Goal: Information Seeking & Learning: Learn about a topic

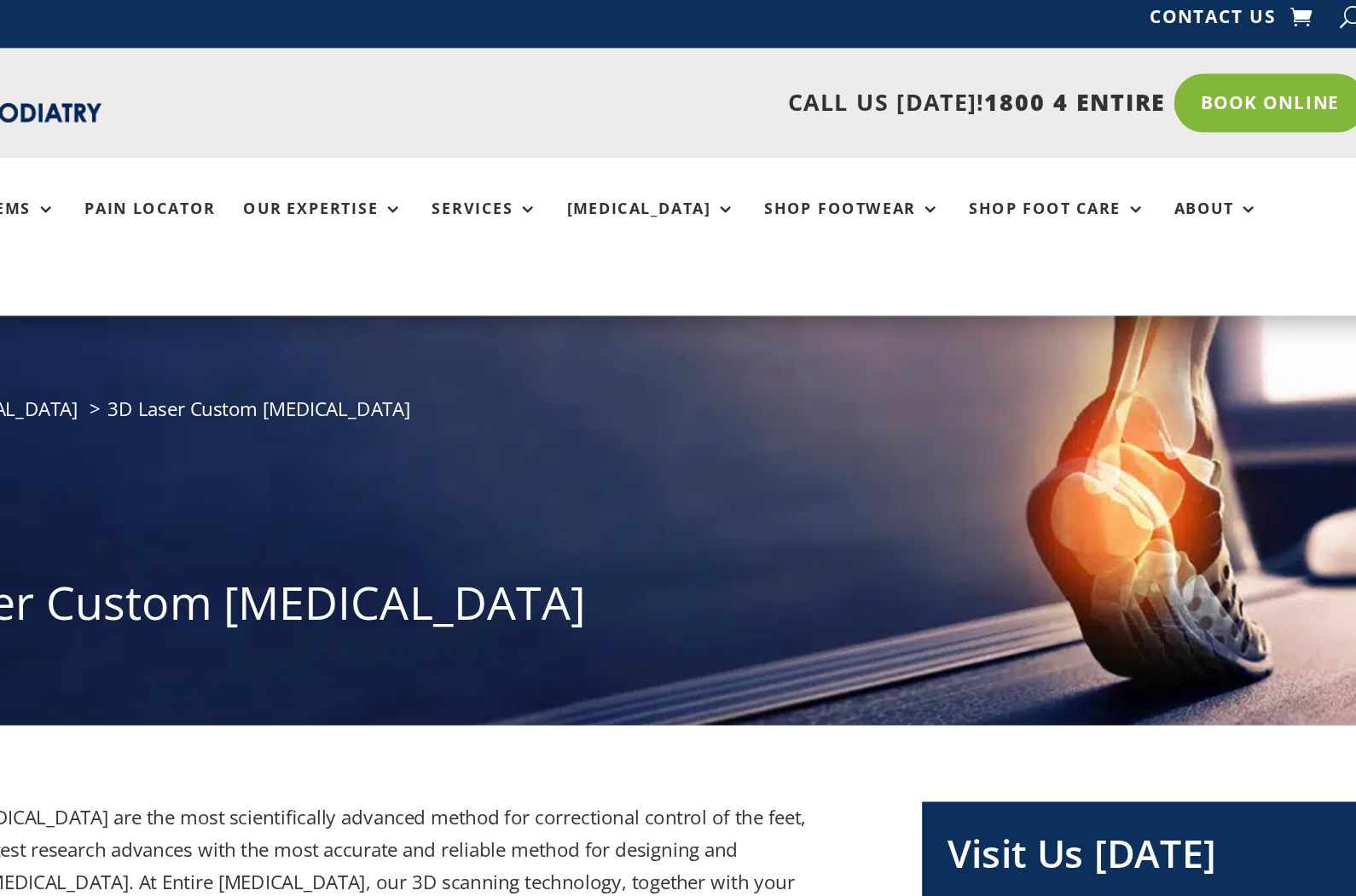
click at [918, 145] on link "Shop Foot Care" at bounding box center [977, 163] width 118 height 37
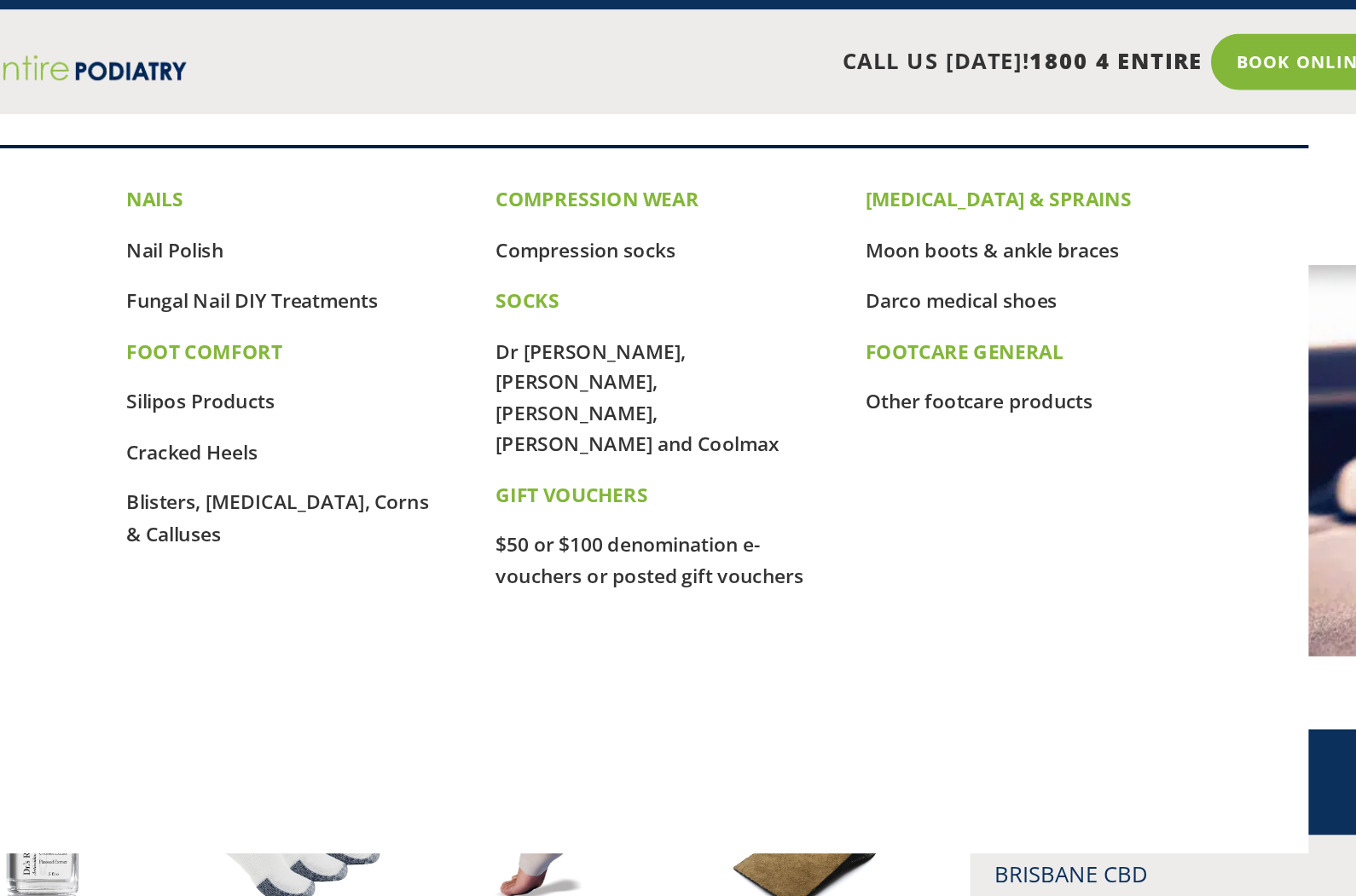
click at [295, 396] on div "NAILS Nail Polish Fungal Nail DIY Treatments FOOT COMFORT Silipos Products Crac…" at bounding box center [663, 361] width 737 height 443
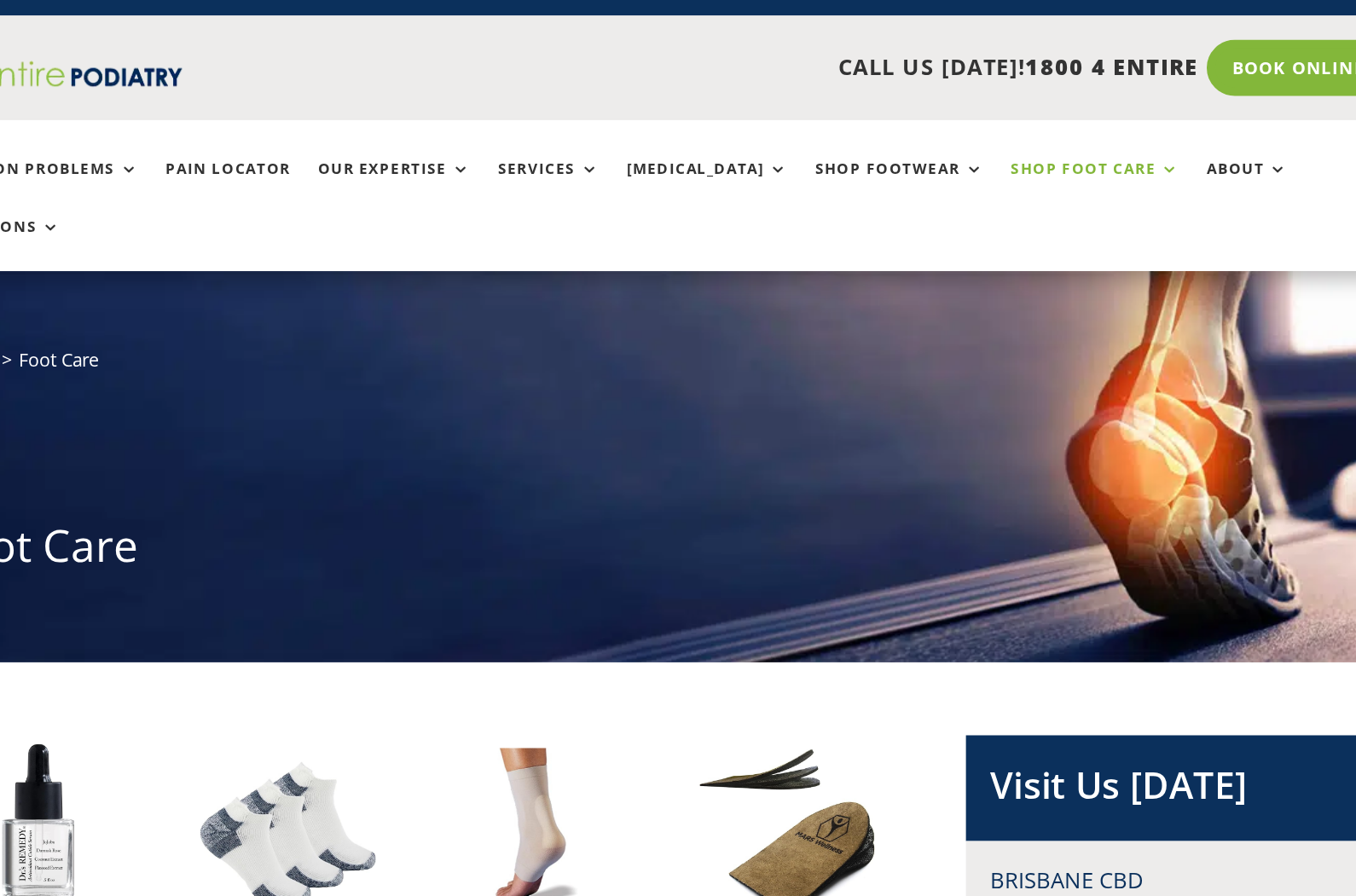
click at [745, 116] on ul "Common Problems Pain Locator Our Expertise Services [MEDICAL_DATA] Shop Footwea…" at bounding box center [678, 168] width 1043 height 106
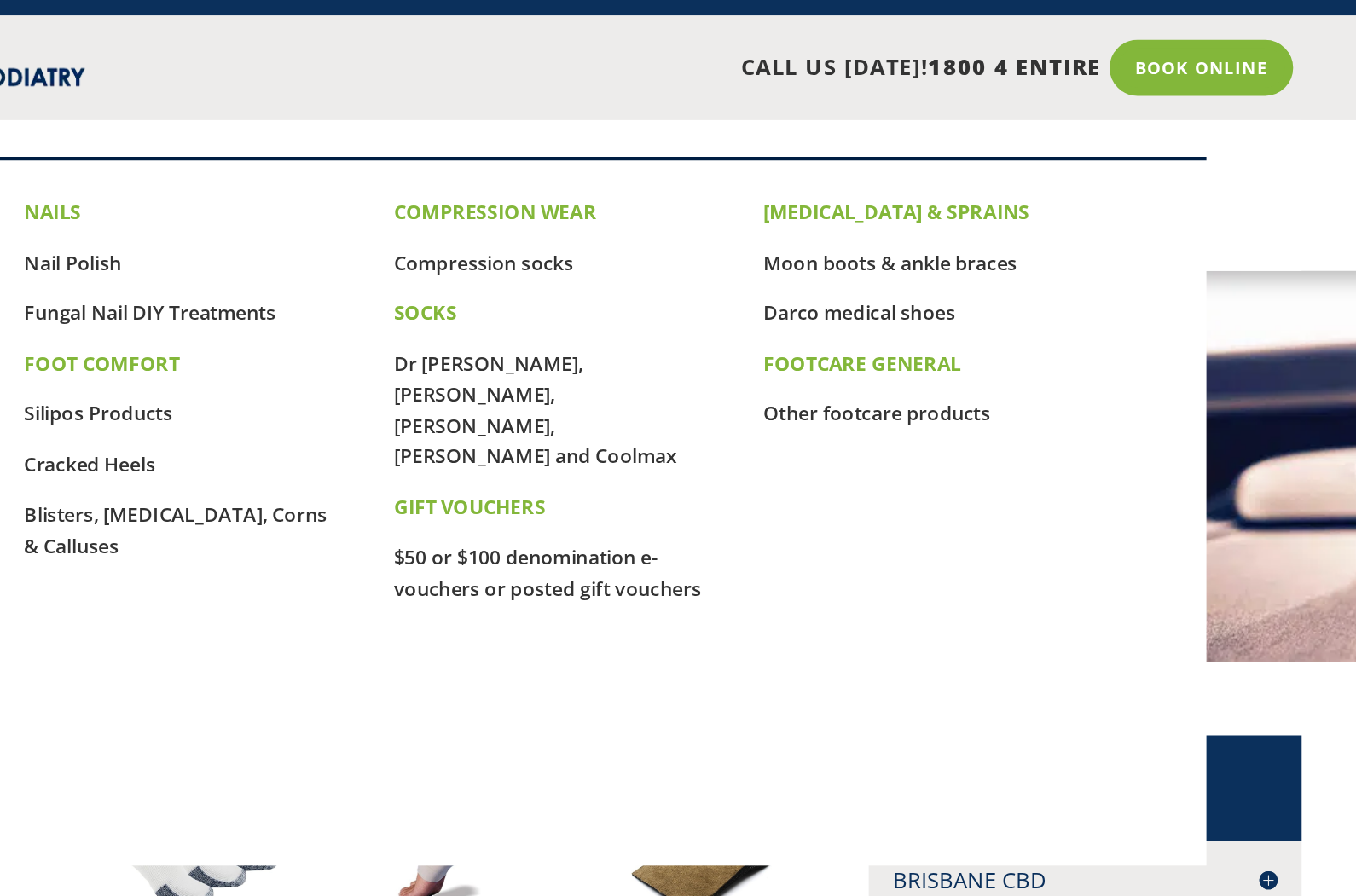
click at [295, 241] on link "Fungal Nail DIY Treatments" at bounding box center [382, 250] width 176 height 19
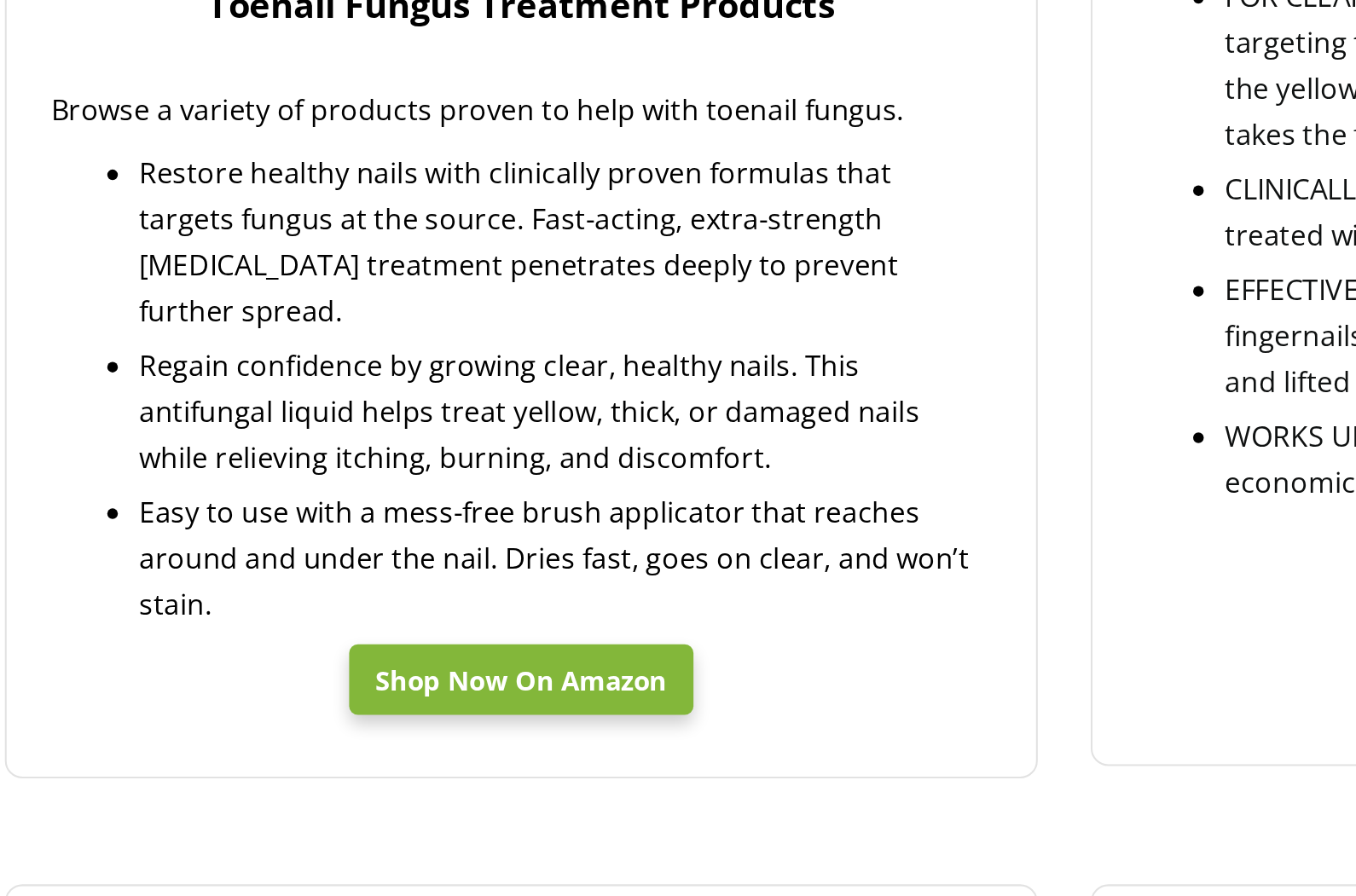
scroll to position [606, 0]
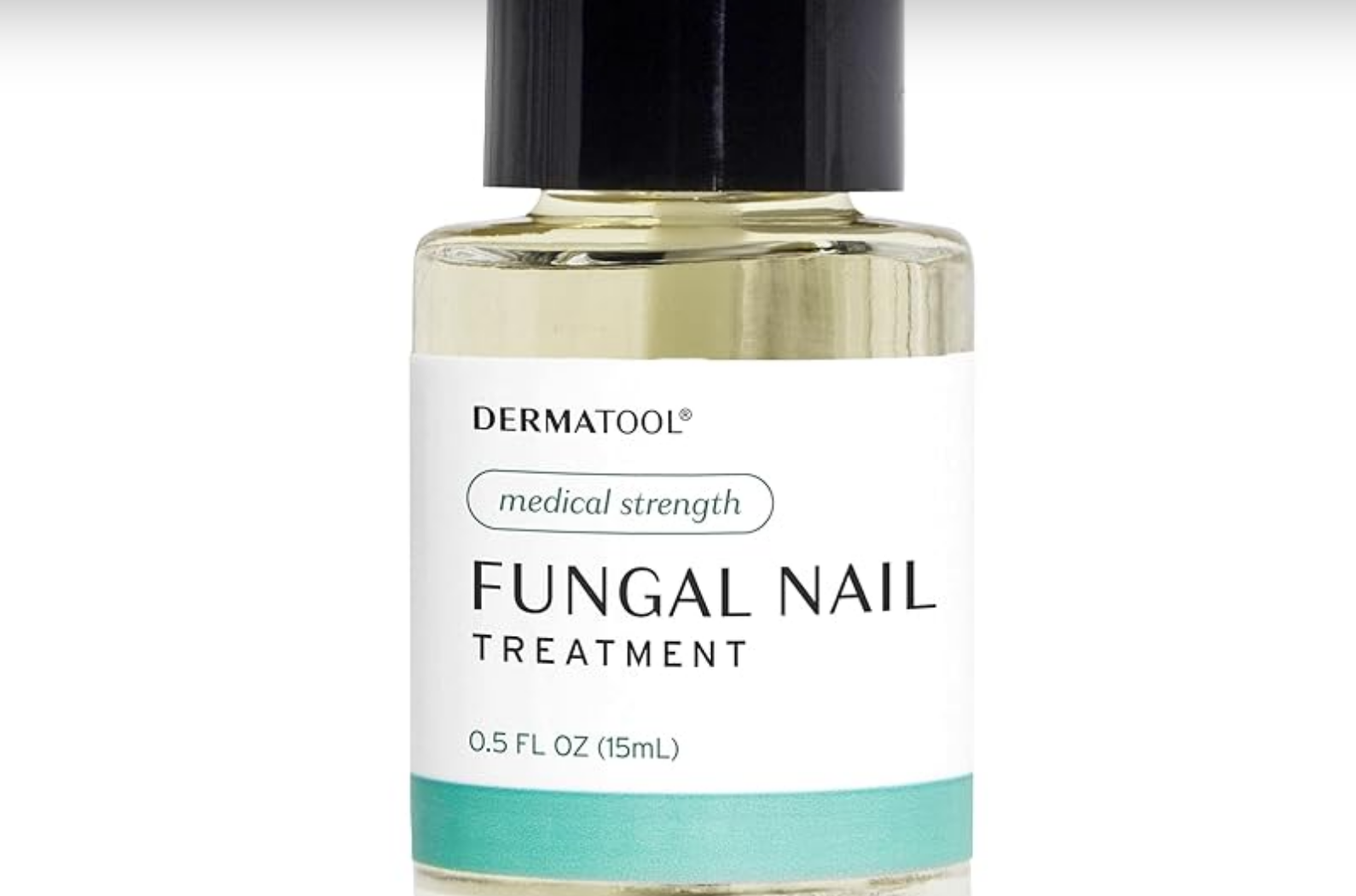
click at [310, 128] on img at bounding box center [416, 252] width 213 height 298
